Goal: Task Accomplishment & Management: Use online tool/utility

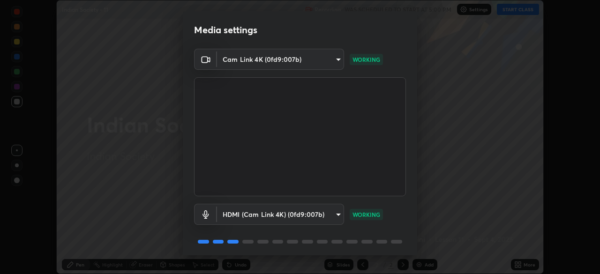
scroll to position [33, 0]
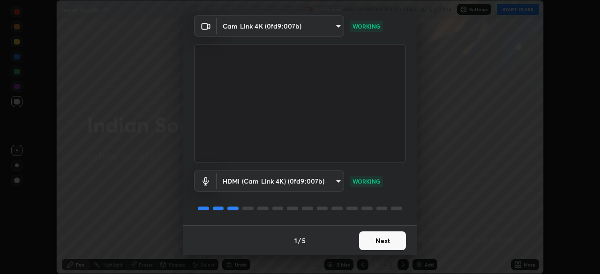
click at [391, 238] on button "Next" at bounding box center [382, 241] width 47 height 19
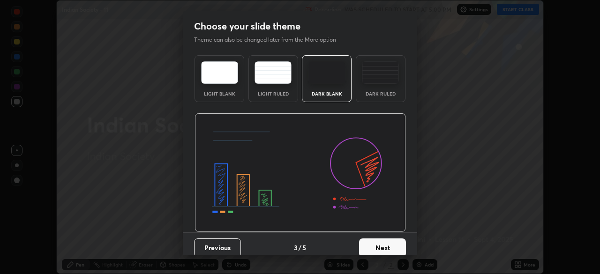
click at [387, 239] on button "Next" at bounding box center [382, 248] width 47 height 19
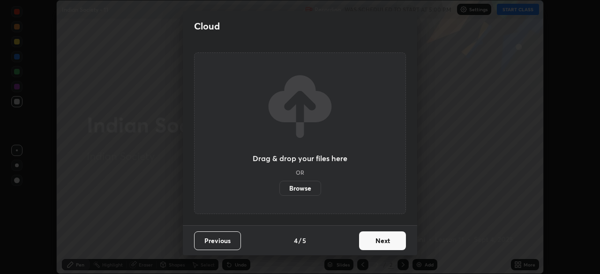
click at [385, 245] on button "Next" at bounding box center [382, 241] width 47 height 19
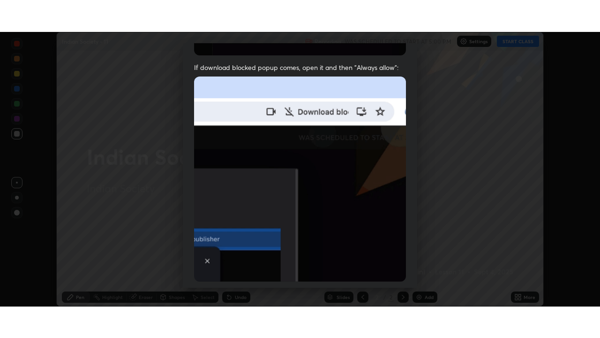
scroll to position [225, 0]
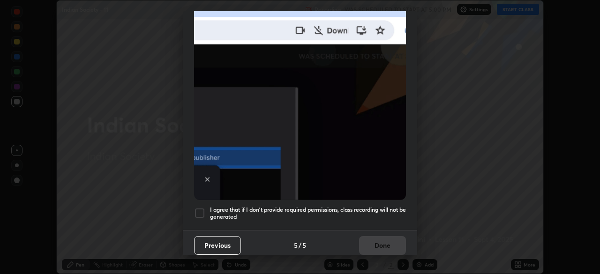
click at [203, 208] on div at bounding box center [199, 213] width 11 height 11
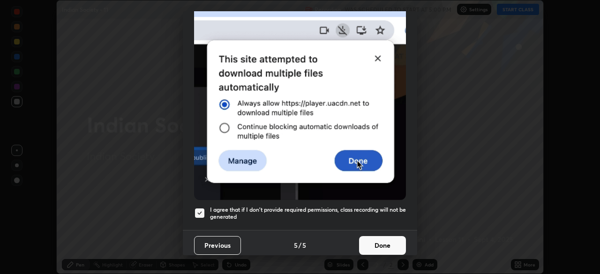
click at [377, 240] on button "Done" at bounding box center [382, 245] width 47 height 19
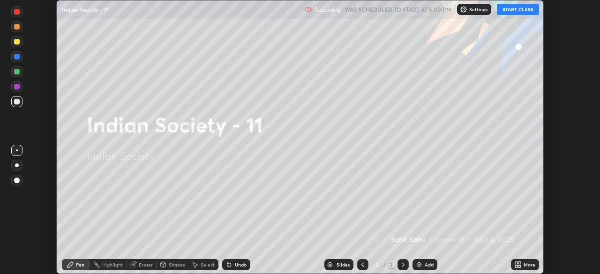
click at [519, 262] on icon at bounding box center [518, 265] width 8 height 8
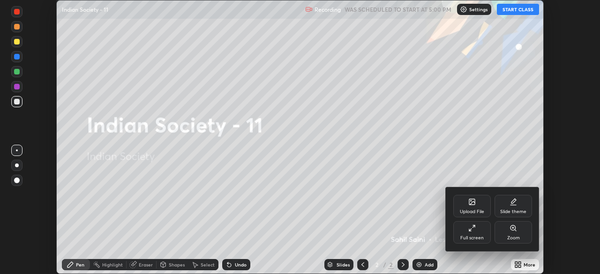
click at [476, 235] on div "Full screen" at bounding box center [472, 232] width 38 height 23
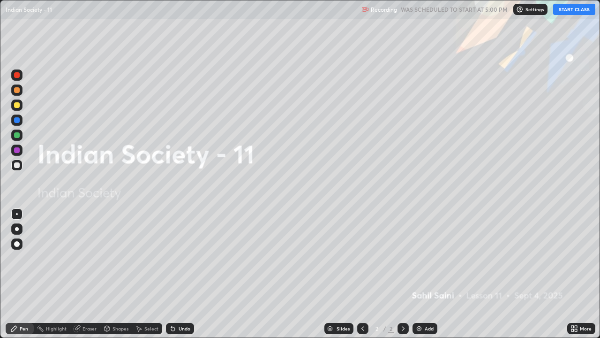
scroll to position [338, 600]
click at [562, 12] on button "START CLASS" at bounding box center [574, 9] width 42 height 11
click at [418, 274] on img at bounding box center [419, 328] width 8 height 8
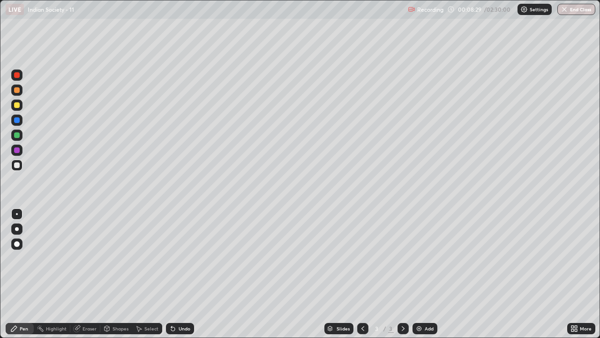
click at [19, 135] on div at bounding box center [17, 135] width 6 height 6
click at [18, 150] on div at bounding box center [17, 150] width 6 height 6
click at [90, 274] on div "Eraser" at bounding box center [90, 328] width 14 height 5
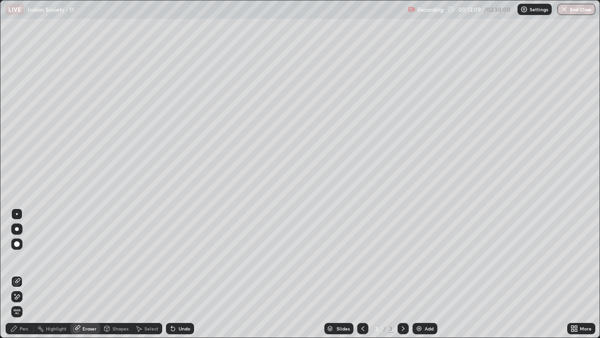
click at [47, 274] on div "Highlight" at bounding box center [56, 328] width 21 height 5
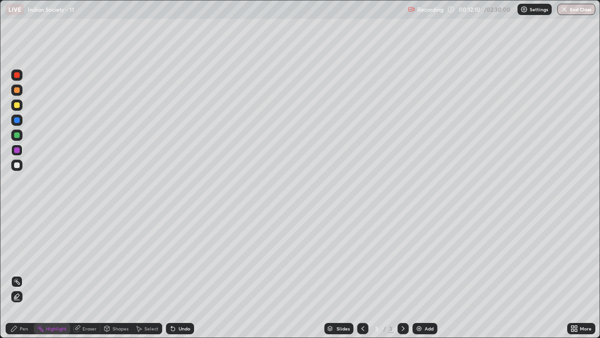
click at [29, 274] on div "Pen" at bounding box center [20, 328] width 28 height 11
click at [17, 106] on div at bounding box center [17, 105] width 6 height 6
click at [17, 230] on div at bounding box center [17, 229] width 4 height 4
click at [17, 134] on div at bounding box center [17, 135] width 6 height 6
click at [423, 274] on div "Add" at bounding box center [425, 328] width 25 height 11
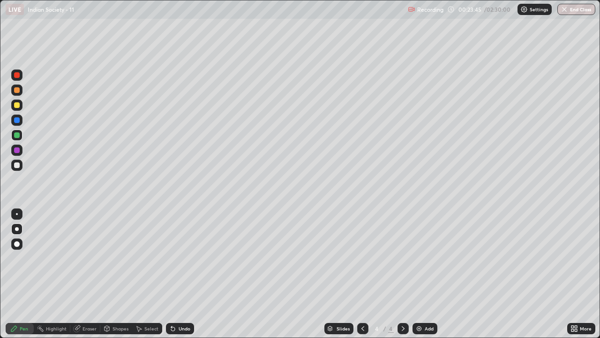
click at [90, 274] on div "Eraser" at bounding box center [90, 328] width 14 height 5
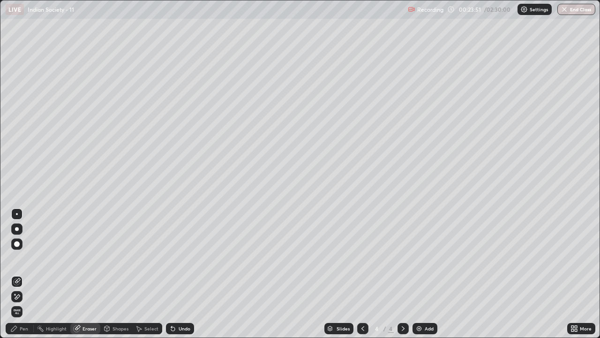
click at [16, 274] on icon at bounding box center [14, 328] width 6 height 6
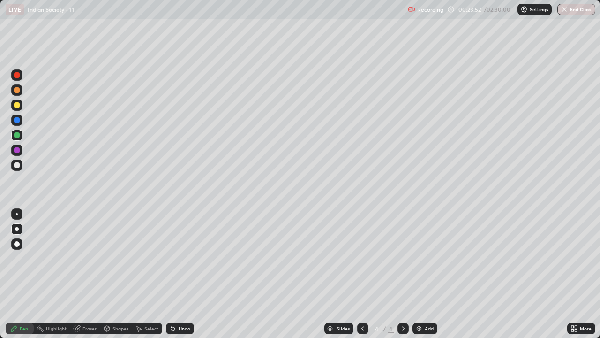
click at [17, 105] on div at bounding box center [17, 105] width 6 height 6
click at [19, 151] on div at bounding box center [17, 150] width 6 height 6
click at [17, 102] on div at bounding box center [17, 105] width 6 height 6
click at [146, 274] on div "Select" at bounding box center [151, 328] width 14 height 5
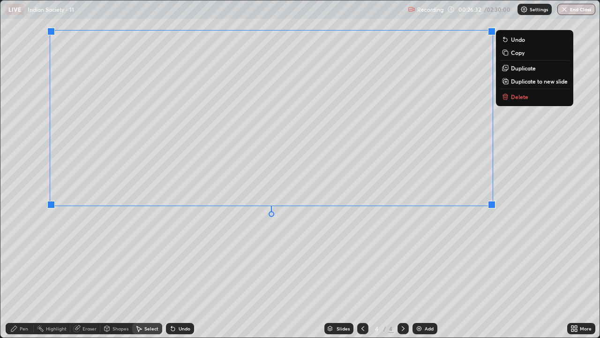
click at [438, 234] on div "0 ° Undo Copy Duplicate Duplicate to new slide Delete" at bounding box center [299, 168] width 599 height 337
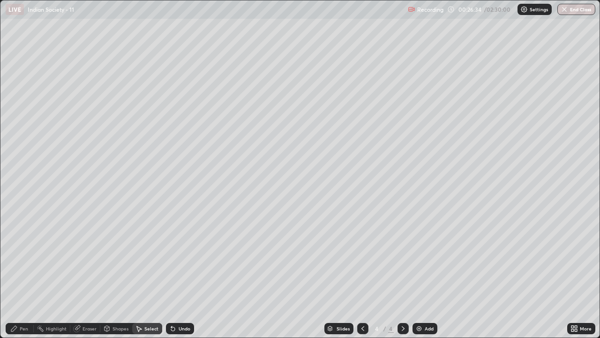
click at [26, 274] on div "Pen" at bounding box center [24, 328] width 8 height 5
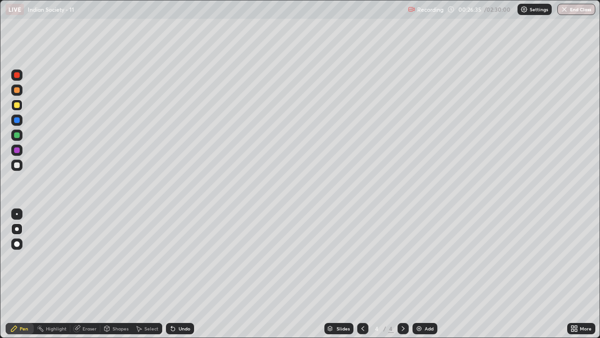
click at [18, 118] on div at bounding box center [17, 120] width 6 height 6
click at [420, 274] on img at bounding box center [419, 328] width 8 height 8
click at [18, 136] on div at bounding box center [17, 135] width 6 height 6
click at [21, 165] on div at bounding box center [16, 164] width 11 height 11
click at [177, 274] on div "Undo" at bounding box center [180, 328] width 28 height 11
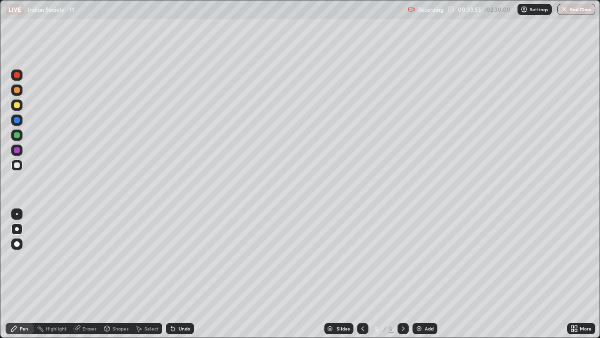
click at [19, 103] on div at bounding box center [17, 105] width 6 height 6
click at [144, 274] on div "Select" at bounding box center [147, 328] width 30 height 11
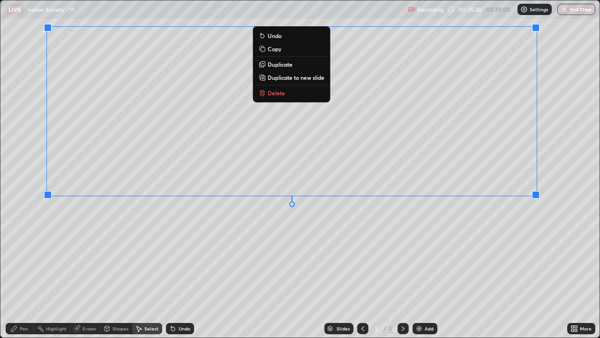
click at [500, 235] on div "0 ° Undo Copy Duplicate Duplicate to new slide Delete" at bounding box center [299, 168] width 599 height 337
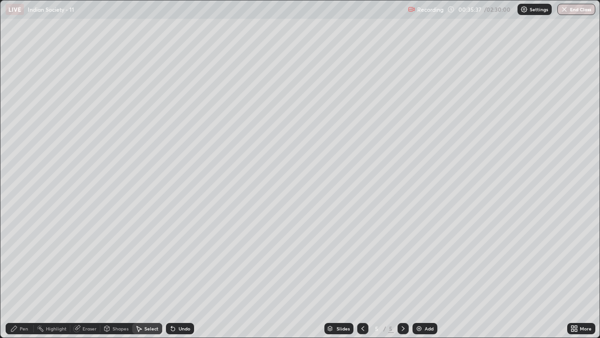
click at [21, 274] on div "Pen" at bounding box center [24, 328] width 8 height 5
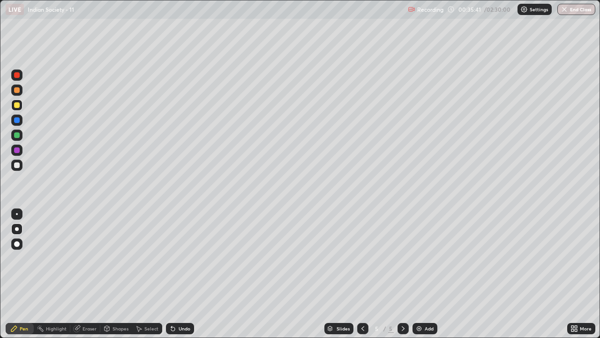
click at [18, 147] on div at bounding box center [17, 150] width 6 height 6
click at [17, 103] on div at bounding box center [17, 105] width 6 height 6
click at [18, 92] on div at bounding box center [17, 90] width 6 height 6
click at [148, 274] on div "Select" at bounding box center [151, 328] width 14 height 5
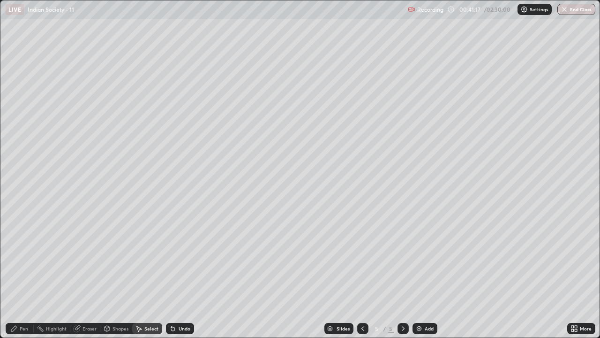
click at [128, 271] on div "0 ° Undo Copy Duplicate Duplicate to new slide Delete" at bounding box center [299, 168] width 599 height 337
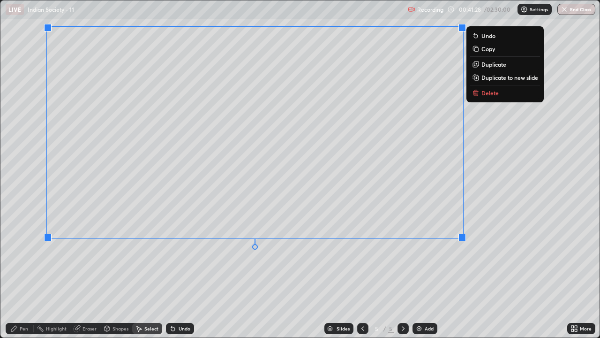
click at [527, 221] on div "0 ° Undo Copy Duplicate Duplicate to new slide Delete" at bounding box center [299, 168] width 599 height 337
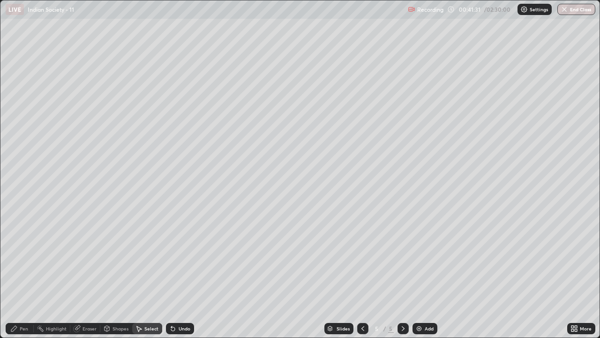
click at [20, 274] on div "Pen" at bounding box center [24, 328] width 8 height 5
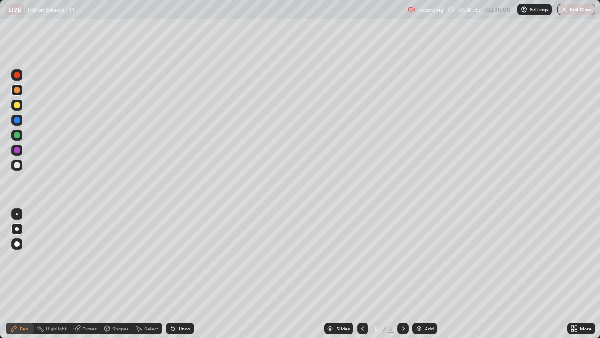
click at [19, 165] on div at bounding box center [17, 165] width 6 height 6
click at [417, 274] on img at bounding box center [419, 328] width 8 height 8
click at [17, 134] on div at bounding box center [17, 135] width 6 height 6
click at [17, 164] on div at bounding box center [17, 165] width 6 height 6
click at [19, 106] on div at bounding box center [17, 105] width 6 height 6
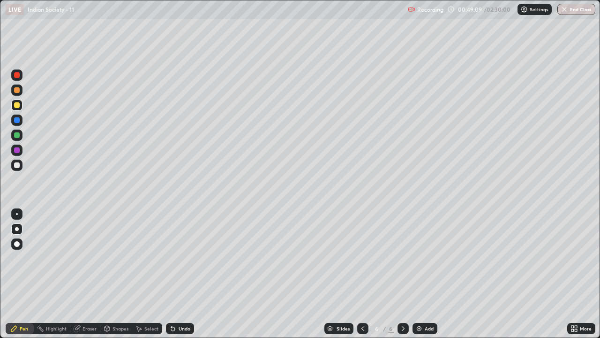
click at [147, 274] on div "Select" at bounding box center [151, 328] width 14 height 5
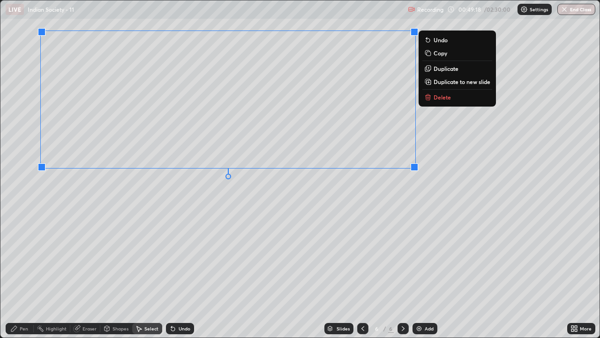
click at [150, 225] on div "0 ° Undo Copy Duplicate Duplicate to new slide Delete" at bounding box center [299, 168] width 599 height 337
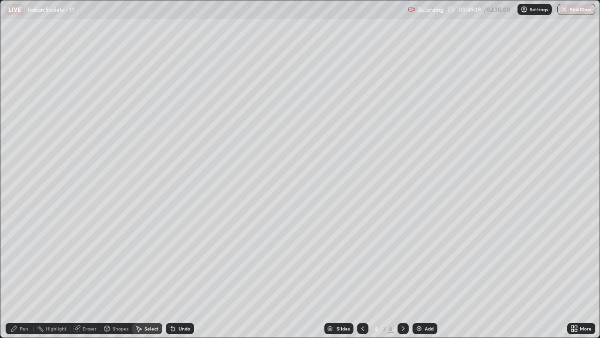
click at [41, 274] on rect at bounding box center [41, 329] width 5 height 5
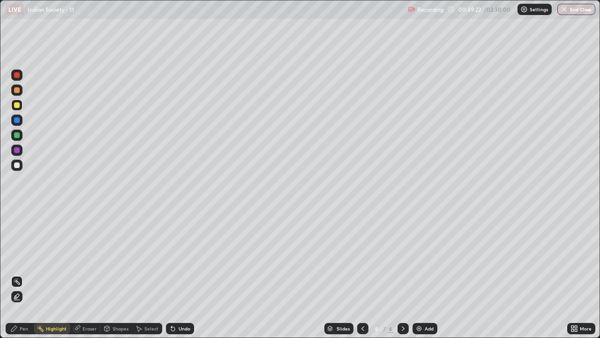
click at [21, 274] on div "Pen" at bounding box center [24, 328] width 8 height 5
click at [362, 274] on icon at bounding box center [363, 328] width 8 height 8
click at [404, 274] on icon at bounding box center [403, 328] width 8 height 8
click at [17, 214] on div at bounding box center [17, 214] width 2 height 2
click at [419, 274] on img at bounding box center [419, 328] width 8 height 8
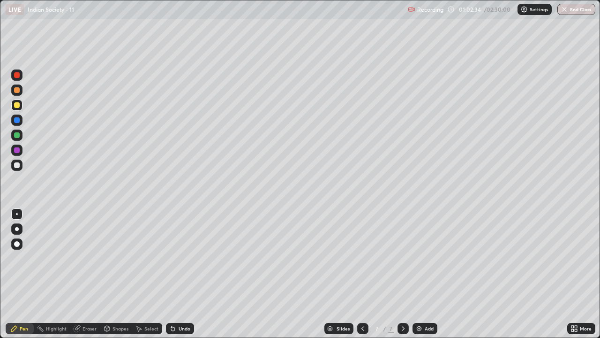
click at [18, 165] on div at bounding box center [17, 165] width 6 height 6
click at [17, 134] on div at bounding box center [17, 135] width 6 height 6
click at [15, 165] on div at bounding box center [17, 165] width 6 height 6
click at [147, 274] on div "Select" at bounding box center [151, 328] width 14 height 5
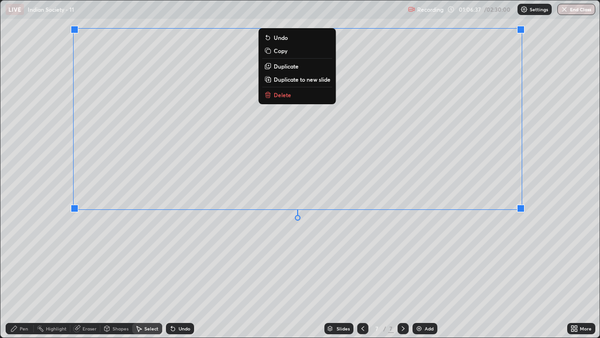
click at [555, 215] on div "0 ° Undo Copy Duplicate Duplicate to new slide Delete" at bounding box center [299, 168] width 599 height 337
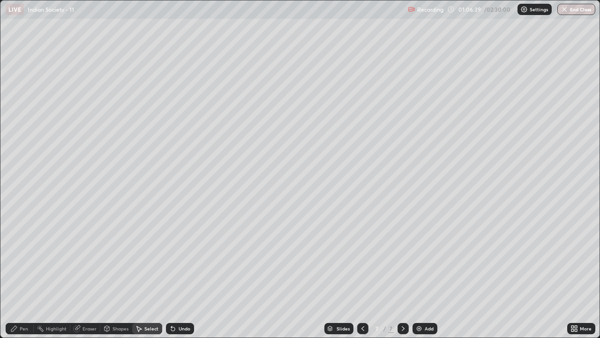
click at [23, 274] on div "Pen" at bounding box center [24, 328] width 8 height 5
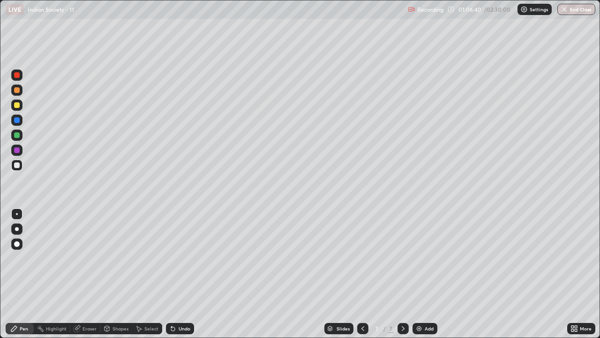
click at [17, 242] on div at bounding box center [17, 244] width 6 height 6
click at [18, 136] on div at bounding box center [17, 135] width 6 height 6
click at [17, 214] on div at bounding box center [17, 214] width 2 height 2
click at [171, 274] on icon at bounding box center [171, 326] width 1 height 1
click at [17, 165] on div at bounding box center [17, 165] width 6 height 6
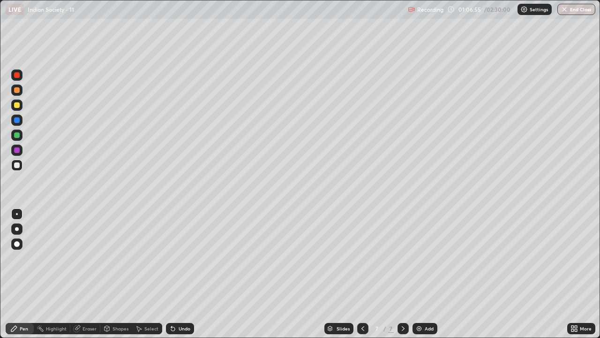
click at [15, 244] on div at bounding box center [17, 244] width 6 height 6
click at [21, 105] on div at bounding box center [16, 104] width 11 height 11
click at [421, 274] on img at bounding box center [419, 328] width 8 height 8
click at [16, 164] on div at bounding box center [17, 165] width 6 height 6
click at [17, 214] on div at bounding box center [17, 214] width 2 height 2
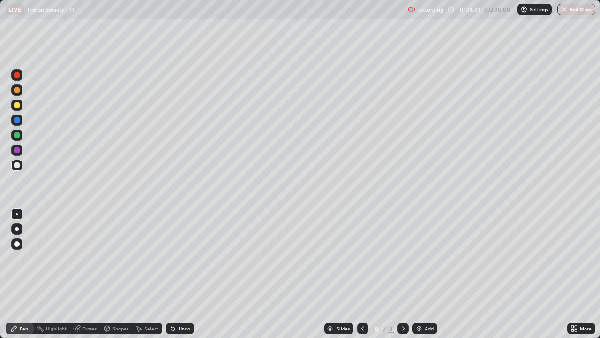
click at [362, 274] on icon at bounding box center [363, 328] width 8 height 8
click at [428, 274] on div "Add" at bounding box center [425, 328] width 25 height 11
click at [16, 150] on div at bounding box center [17, 150] width 6 height 6
click at [18, 105] on div at bounding box center [17, 105] width 6 height 6
click at [422, 274] on div "Add" at bounding box center [425, 328] width 25 height 11
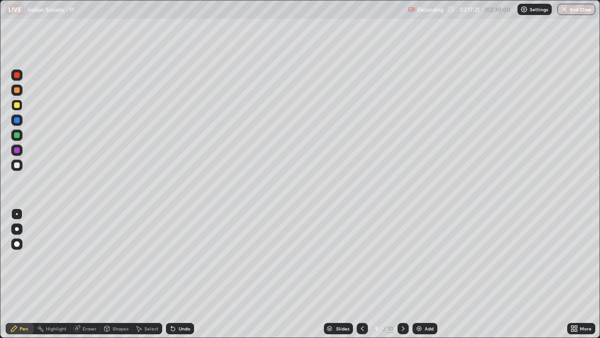
click at [417, 274] on img at bounding box center [419, 328] width 8 height 8
click at [18, 134] on div at bounding box center [17, 135] width 6 height 6
click at [88, 274] on div "Eraser" at bounding box center [90, 328] width 14 height 5
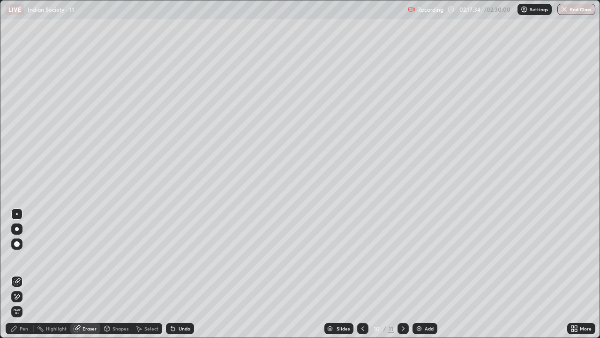
click at [25, 274] on div "Pen" at bounding box center [24, 328] width 8 height 5
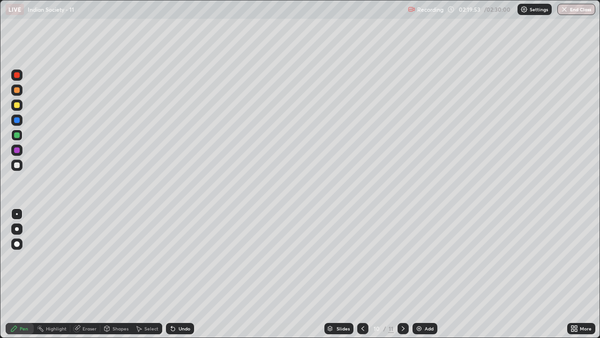
click at [22, 104] on div at bounding box center [16, 104] width 11 height 11
click at [17, 135] on div at bounding box center [17, 135] width 6 height 6
click at [17, 163] on div at bounding box center [17, 165] width 6 height 6
click at [503, 8] on div "/ 02:30:00" at bounding box center [498, 10] width 29 height 6
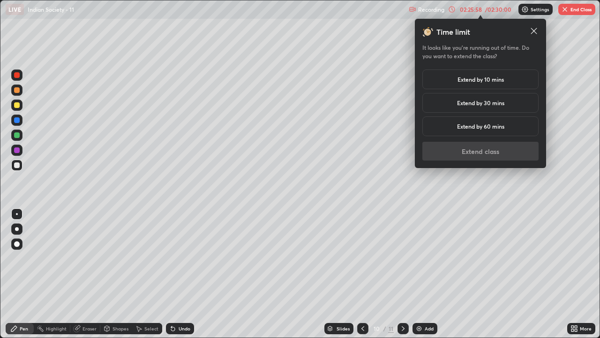
click at [502, 79] on h5 "Extend by 10 mins" at bounding box center [481, 79] width 46 height 8
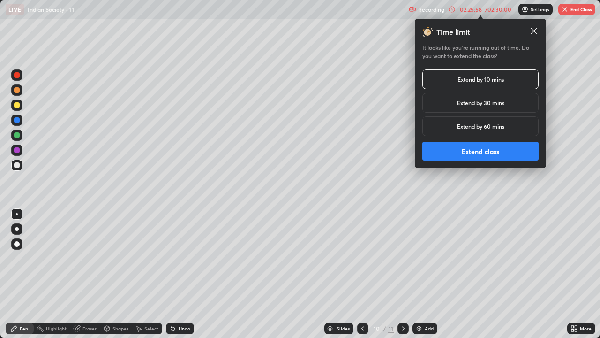
click at [495, 151] on button "Extend class" at bounding box center [480, 151] width 116 height 19
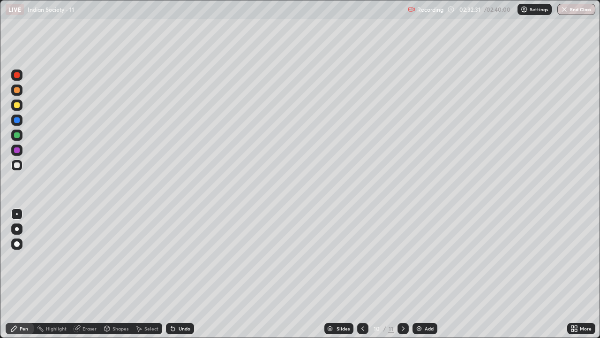
click at [579, 8] on button "End Class" at bounding box center [576, 9] width 38 height 11
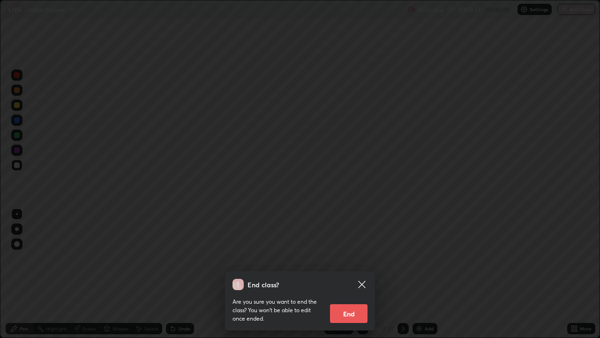
click at [350, 274] on button "End" at bounding box center [349, 313] width 38 height 19
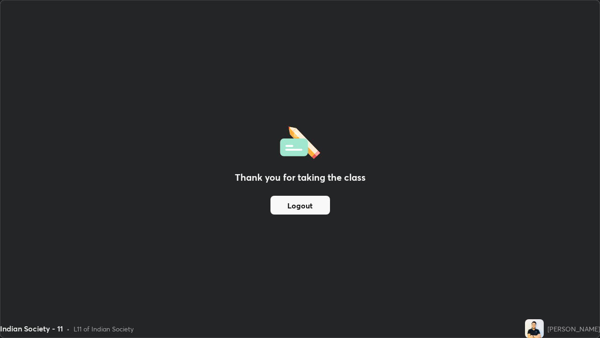
click at [294, 207] on button "Logout" at bounding box center [301, 204] width 60 height 19
